Goal: Task Accomplishment & Management: Use online tool/utility

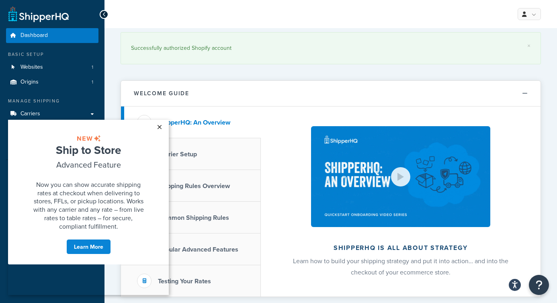
click at [159, 126] on link "×" at bounding box center [159, 127] width 14 height 14
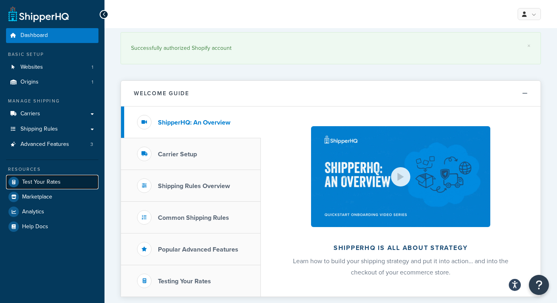
click at [71, 180] on link "Test Your Rates" at bounding box center [52, 182] width 92 height 14
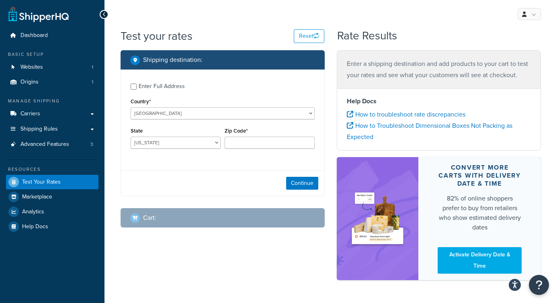
click at [145, 83] on div "Enter Full Address" at bounding box center [162, 86] width 46 height 11
click at [137, 84] on input "Enter Full Address" at bounding box center [134, 87] width 6 height 6
checkbox input "true"
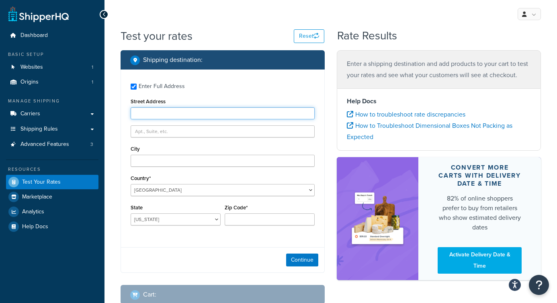
click at [176, 114] on input "Street Address" at bounding box center [223, 113] width 184 height 12
paste input "[STREET_ADDRESS][PERSON_NAME]"
type input "[STREET_ADDRESS][PERSON_NAME]"
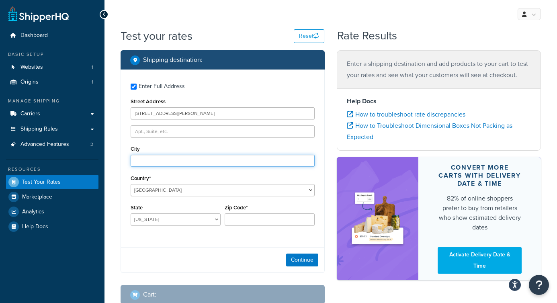
click at [184, 156] on input "City" at bounding box center [223, 161] width 184 height 12
click at [150, 161] on input "White Horse" at bounding box center [223, 161] width 184 height 12
type input "Whitehorse"
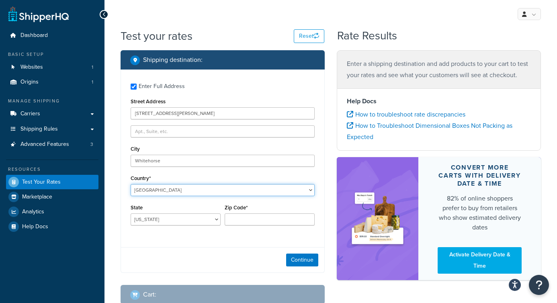
click at [163, 188] on select "[GEOGRAPHIC_DATA] [GEOGRAPHIC_DATA] [GEOGRAPHIC_DATA] [GEOGRAPHIC_DATA] [GEOGRA…" at bounding box center [223, 190] width 184 height 12
select select "CA"
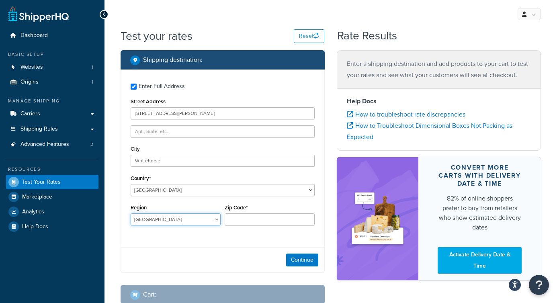
click at [178, 219] on select "[GEOGRAPHIC_DATA] [GEOGRAPHIC_DATA] [GEOGRAPHIC_DATA] [GEOGRAPHIC_DATA] [GEOGRA…" at bounding box center [176, 219] width 90 height 12
select select "YT"
click at [269, 219] on input "Zip Code*" at bounding box center [270, 219] width 90 height 12
paste input "Y1A 5N4"
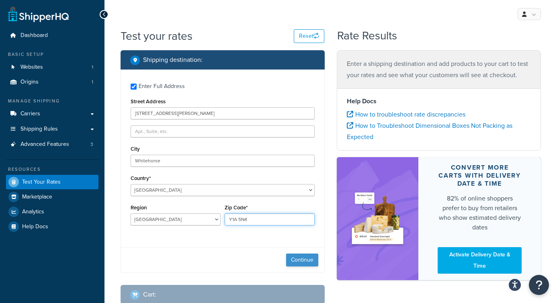
type input "Y1A 5N4"
click at [310, 257] on button "Continue" at bounding box center [302, 259] width 32 height 13
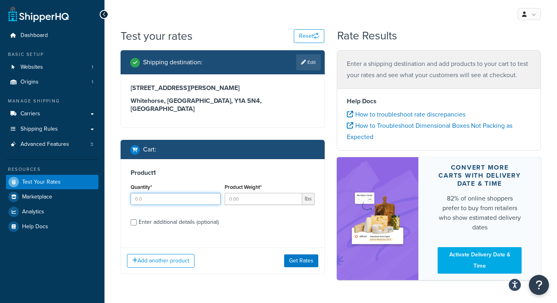
click at [170, 193] on input "Quantity*" at bounding box center [176, 199] width 90 height 12
type input "1"
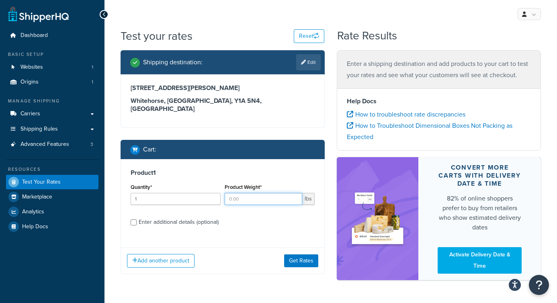
click at [249, 193] on input "Product Weight*" at bounding box center [264, 199] width 78 height 12
type input "5"
click at [303, 254] on button "Get Rates" at bounding box center [301, 260] width 34 height 13
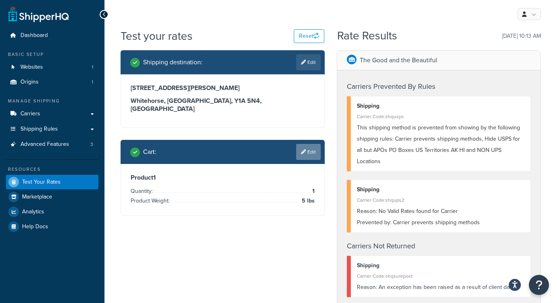
click at [306, 144] on link "Edit" at bounding box center [308, 152] width 25 height 16
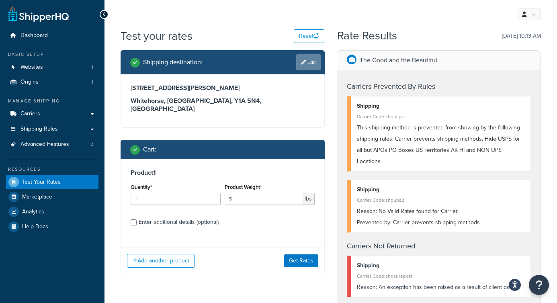
click at [318, 59] on link "Edit" at bounding box center [308, 62] width 25 height 16
select select "CA"
select select "YT"
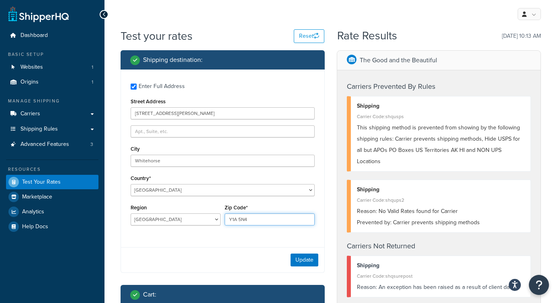
drag, startPoint x: 254, startPoint y: 218, endPoint x: 219, endPoint y: 218, distance: 34.9
click at [220, 218] on div "Region [GEOGRAPHIC_DATA] [GEOGRAPHIC_DATA] [GEOGRAPHIC_DATA] [GEOGRAPHIC_DATA] …" at bounding box center [223, 216] width 188 height 29
paste input "6C9"
type input "Y1A6C9"
click at [310, 258] on button "Update" at bounding box center [304, 259] width 28 height 13
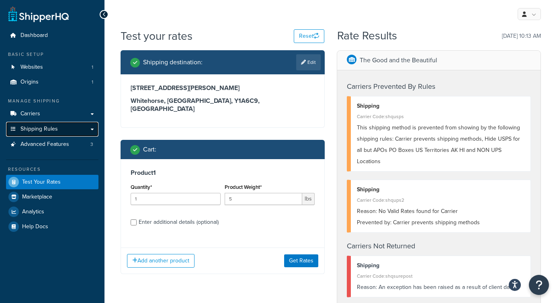
click at [54, 127] on span "Shipping Rules" at bounding box center [38, 129] width 37 height 7
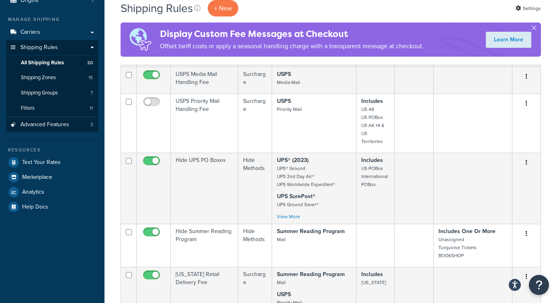
scroll to position [80, 0]
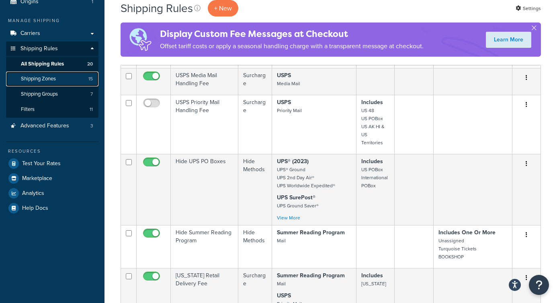
click at [62, 80] on link "Shipping Zones 15" at bounding box center [52, 78] width 92 height 15
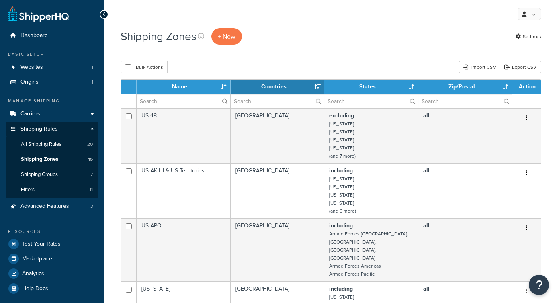
select select "15"
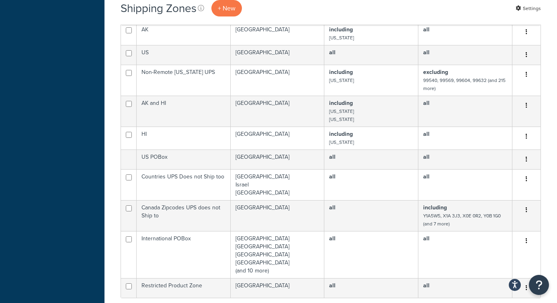
scroll to position [343, 0]
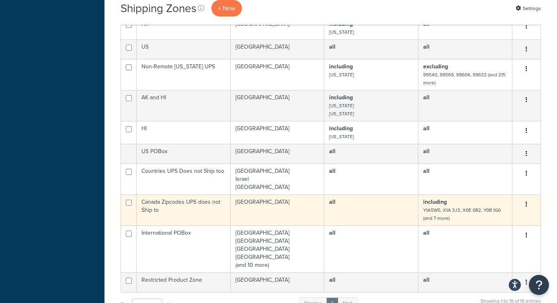
click at [190, 194] on td "Canada Zipcodes UPS does not Ship to" at bounding box center [184, 209] width 94 height 31
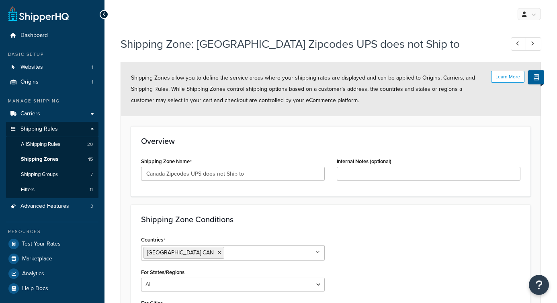
select select "including"
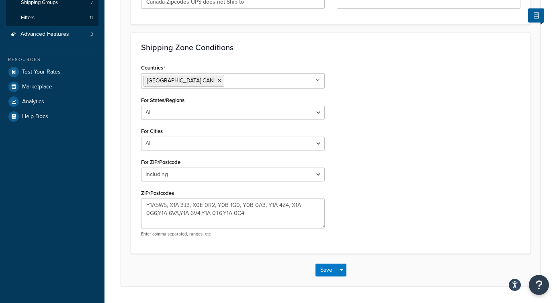
scroll to position [196, 0]
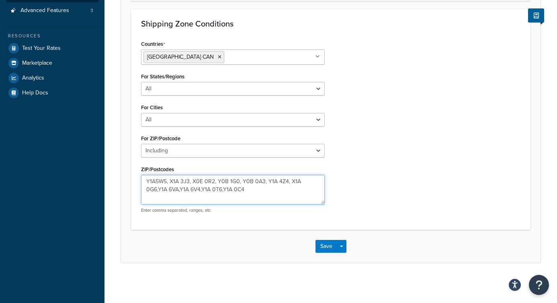
click at [270, 190] on textarea "Y1A5W5, X1A 3J3, X0E 0R2, Y0B 1G0, Y0B 0A3, Y1A 4Z4, X1A 0G6,Y1A 6VA,Y1A 6V4,Y1…" at bounding box center [233, 190] width 184 height 30
paste textarea "Y1A 5N4 or Y1A6C9"
click at [270, 189] on textarea "Y1A5W5, X1A 3J3, X0E 0R2, Y0B 1G0, Y0B 0A3, Y1A 4Z4, X1A 0G6,Y1A 6VA,Y1A 6V4,Y1…" at bounding box center [233, 190] width 184 height 30
type textarea "Y1A5W5, X1A 3J3, X0E 0R2, Y0B 1G0, Y0B 0A3, Y1A 4Z4, X1A 0G6,Y1A 6VA,Y1A 6V4,Y1…"
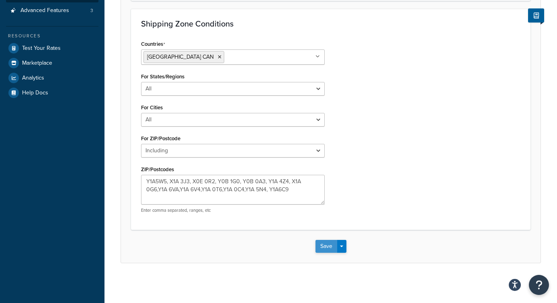
click at [329, 246] on button "Save" at bounding box center [326, 246] width 22 height 13
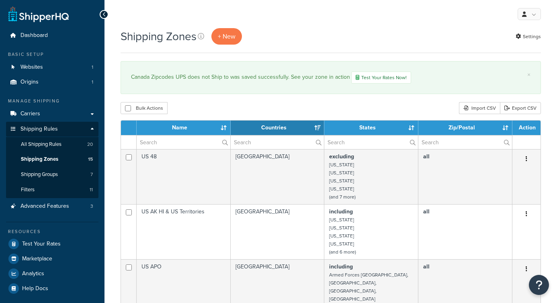
select select "15"
click at [61, 243] on link "Test Your Rates" at bounding box center [52, 244] width 92 height 14
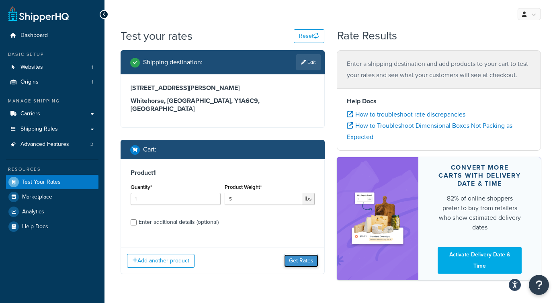
click at [296, 256] on button "Get Rates" at bounding box center [301, 260] width 34 height 13
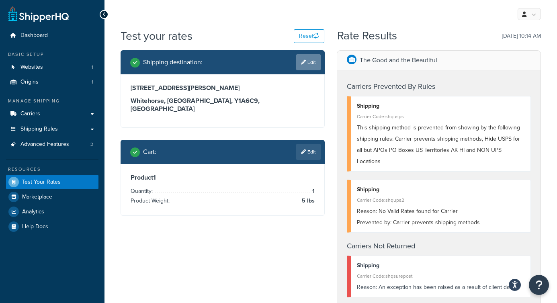
click at [305, 59] on link "Edit" at bounding box center [308, 62] width 25 height 16
select select "CA"
select select "YT"
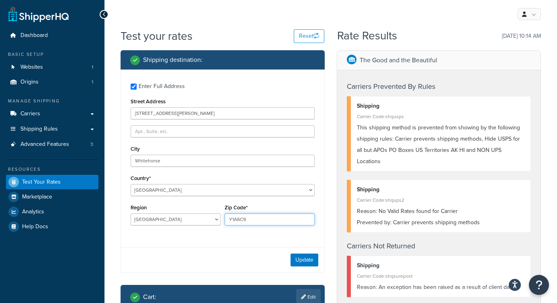
click at [244, 217] on input "Y1A6C9" at bounding box center [270, 219] width 90 height 12
paste input "Y1A 5N4 or"
click at [249, 222] on input "Y1A 5N4 or Y1A6C9" at bounding box center [270, 219] width 90 height 12
type input "Y1A 5N4"
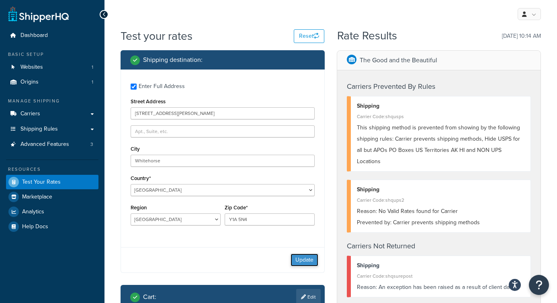
click at [299, 262] on button "Update" at bounding box center [304, 259] width 28 height 13
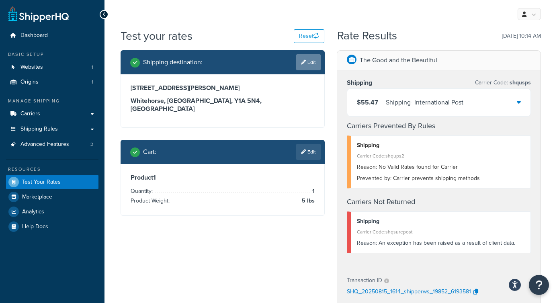
click at [309, 63] on link "Edit" at bounding box center [308, 62] width 25 height 16
select select "CA"
select select "YT"
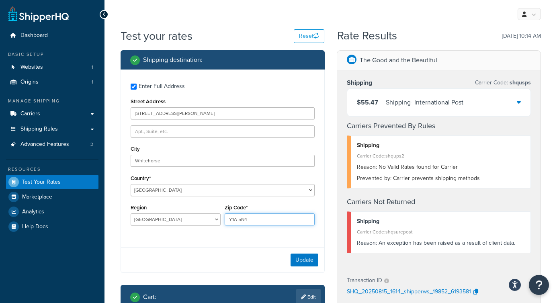
drag, startPoint x: 255, startPoint y: 222, endPoint x: 228, endPoint y: 222, distance: 27.3
click at [228, 222] on input "Y1A 5N4" at bounding box center [270, 219] width 90 height 12
paste input "or Y1A6C9"
drag, startPoint x: 254, startPoint y: 221, endPoint x: 213, endPoint y: 221, distance: 41.4
click at [212, 221] on div "Region Alberta British Columbia Manitoba New Brunswick Newfoundland and Labrado…" at bounding box center [223, 216] width 188 height 29
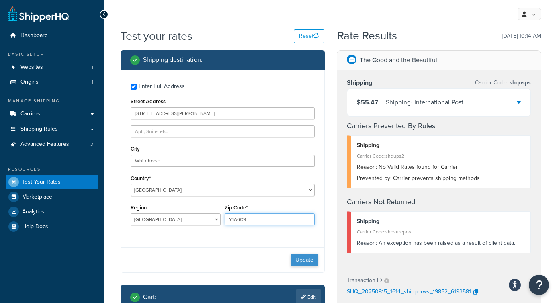
type input "Y1A6C9"
click at [298, 257] on button "Update" at bounding box center [304, 259] width 28 height 13
